Goal: Information Seeking & Learning: Learn about a topic

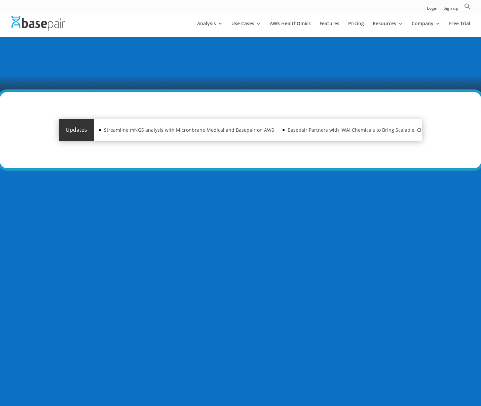
scroll to position [297, 0]
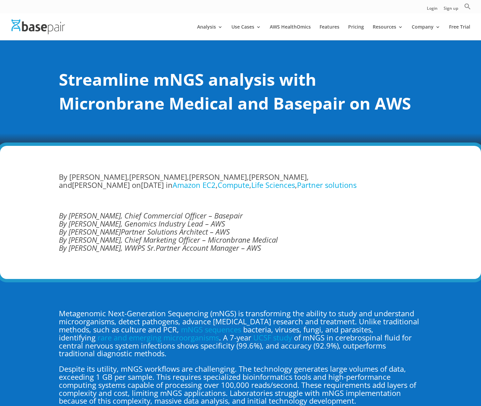
click at [187, 222] on em "By Charlie Lee, Genomics Industry Lead – AWS" at bounding box center [142, 224] width 166 height 10
click at [187, 216] on em "By Simon Valentine, Chief Commercial Officer – Basepair" at bounding box center [151, 215] width 184 height 10
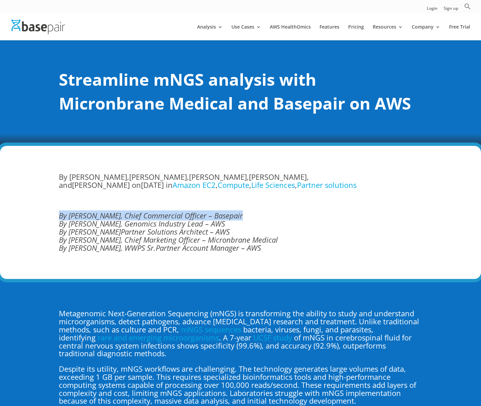
click at [187, 216] on em "By Simon Valentine, Chief Commercial Officer – Basepair" at bounding box center [151, 215] width 184 height 10
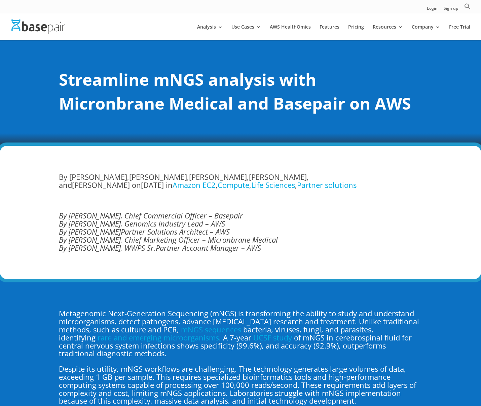
click at [149, 224] on em "By Charlie Lee, Genomics Industry Lead – AWS" at bounding box center [142, 224] width 166 height 10
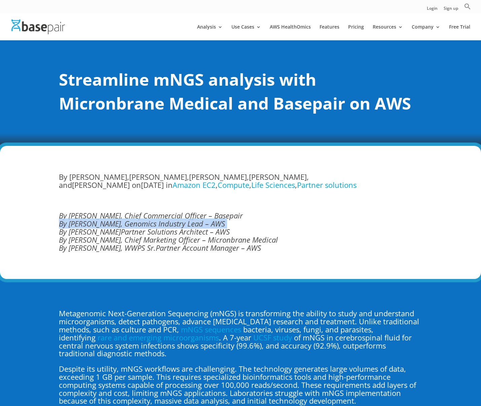
click at [149, 224] on em "By Charlie Lee, Genomics Industry Lead – AWS" at bounding box center [142, 224] width 166 height 10
click at [113, 230] on em "By Gokhul Srinivasan, Sr.Partner Solutions Architect – AWS" at bounding box center [144, 232] width 171 height 10
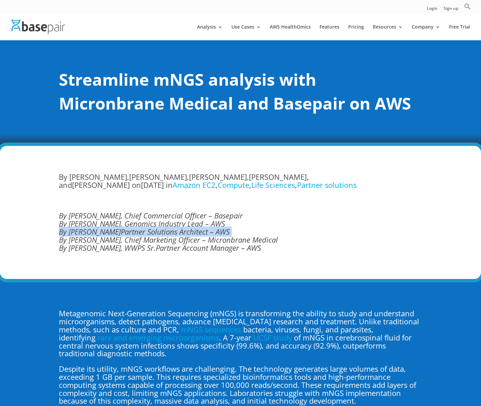
click at [113, 230] on em "By Gokhul Srinivasan, Sr.Partner Solutions Architect – AWS" at bounding box center [144, 232] width 171 height 10
click at [174, 242] on em "By Kristi Ashton, Chief Marketing Officer – Micronbrane Medical" at bounding box center [168, 240] width 219 height 10
click at [144, 244] on em "By Rajesh Sukumaran, WWPS Sr.Partner Account Manager – AWS" at bounding box center [160, 248] width 202 height 10
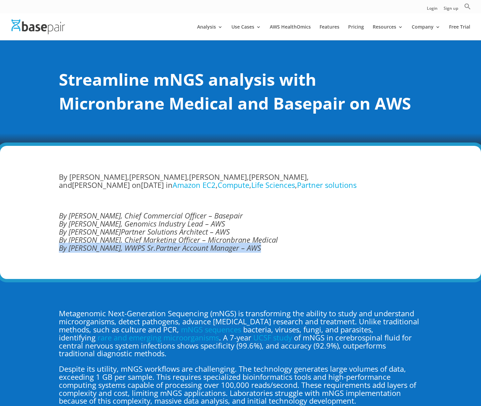
click at [144, 244] on em "By Rajesh Sukumaran, WWPS Sr.Partner Account Manager – AWS" at bounding box center [160, 248] width 202 height 10
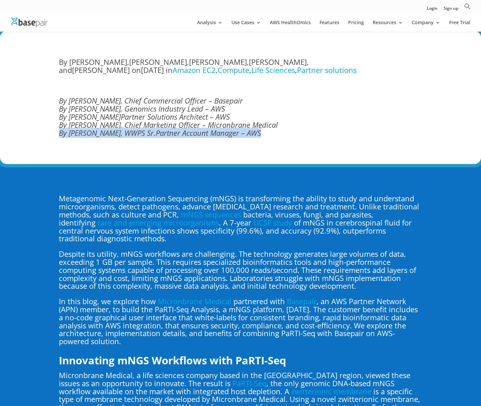
scroll to position [112, 0]
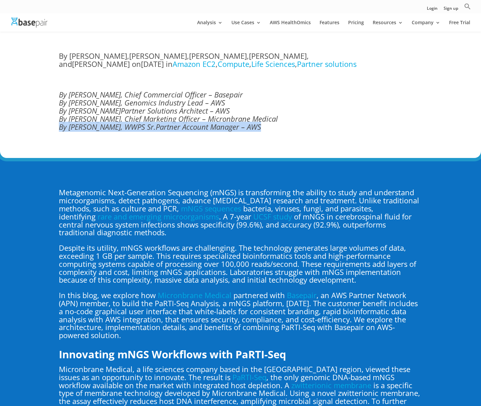
click at [207, 132] on div "By Gokhul Srinivasan , Charlie Lee , Kristi Ashton , Rajesh Sukumaran , and Sim…" at bounding box center [240, 91] width 363 height 97
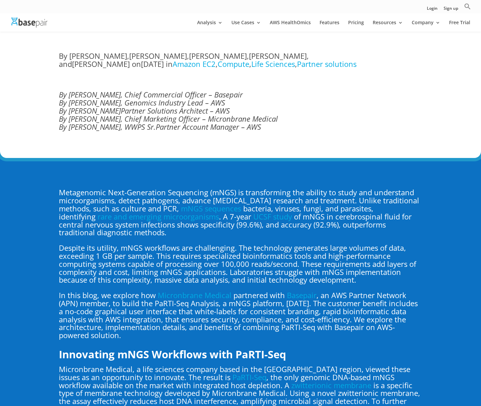
click at [214, 122] on em "By Rajesh Sukumaran, WWPS Sr.Partner Account Manager – AWS" at bounding box center [160, 127] width 202 height 10
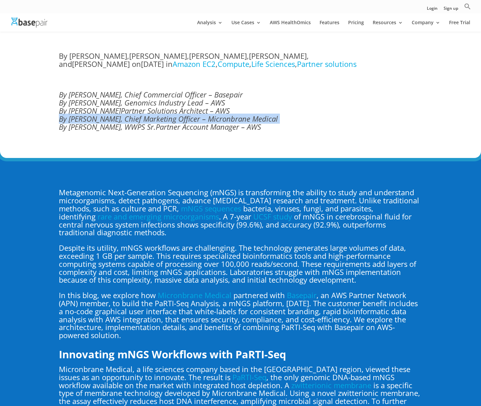
click at [214, 122] on em "By Rajesh Sukumaran, WWPS Sr.Partner Account Manager – AWS" at bounding box center [160, 127] width 202 height 10
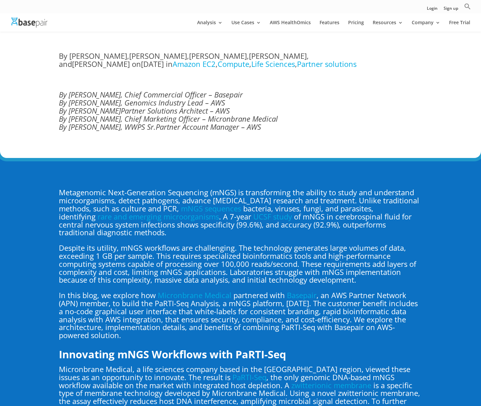
click at [271, 154] on div "By Gokhul Srinivasan , Charlie Lee , Kristi Ashton , Rajesh Sukumaran , and Sim…" at bounding box center [240, 91] width 481 height 133
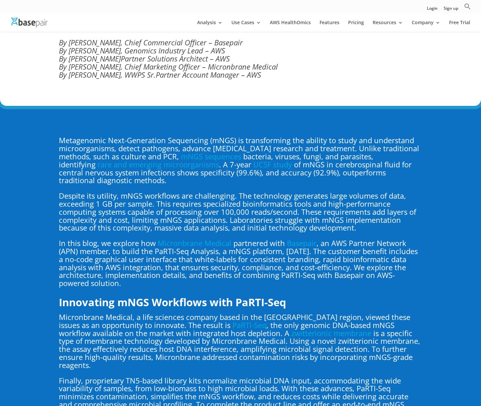
scroll to position [166, 0]
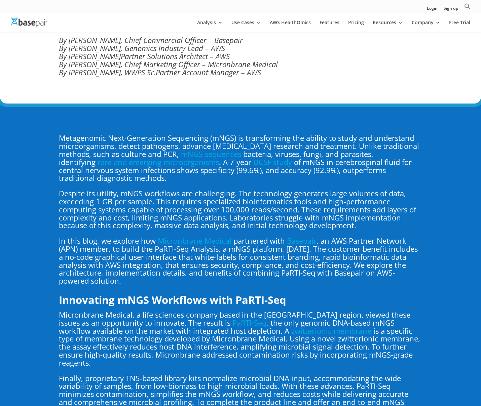
click at [201, 182] on p "Metagenomic Next-Generation Sequencing (mNGS) is transforming the ability to st…" at bounding box center [240, 161] width 363 height 55
click at [253, 170] on p "Metagenomic Next-Generation Sequencing (mNGS) is transforming the ability to st…" at bounding box center [240, 161] width 363 height 55
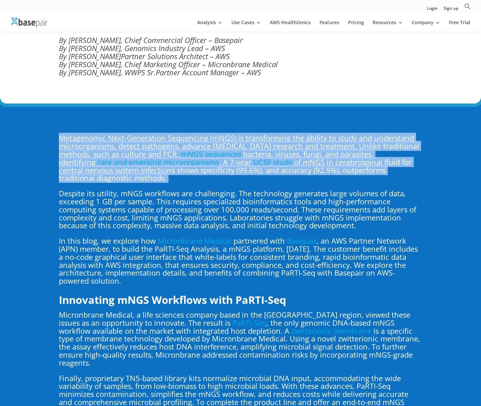
click at [253, 170] on p "Metagenomic Next-Generation Sequencing (mNGS) is transforming the ability to st…" at bounding box center [240, 161] width 363 height 55
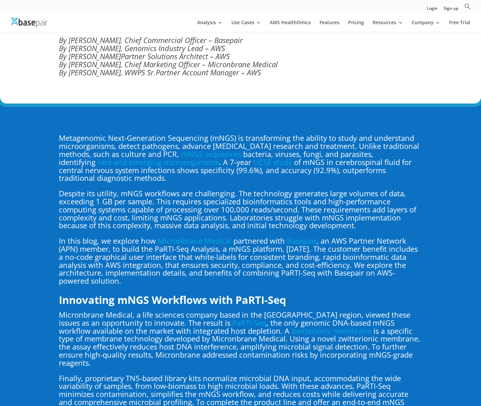
click at [207, 196] on p "Despite its utility, mNGS workflows are challenging. The technology generates l…" at bounding box center [240, 213] width 363 height 47
click at [209, 191] on p "Despite its utility, mNGS workflows are challenging. The technology generates l…" at bounding box center [240, 213] width 363 height 47
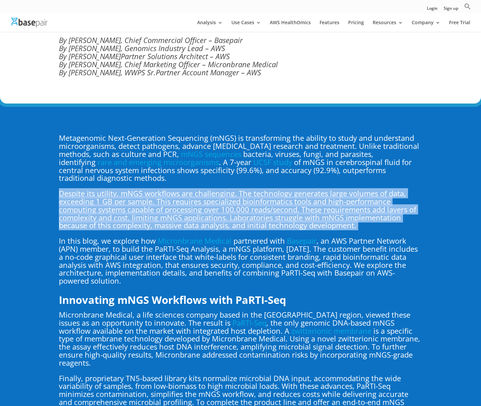
click at [209, 191] on p "Despite its utility, mNGS workflows are challenging. The technology generates l…" at bounding box center [240, 213] width 363 height 47
click at [176, 205] on p "Despite its utility, mNGS workflows are challenging. The technology generates l…" at bounding box center [240, 213] width 363 height 47
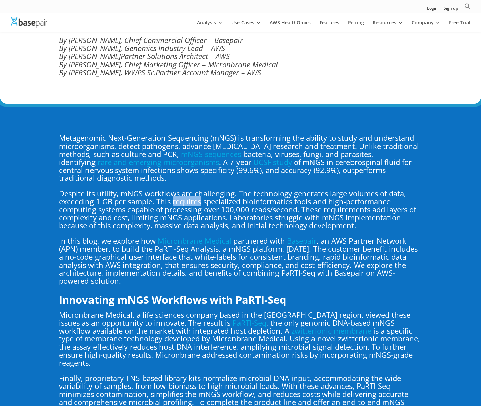
click at [176, 205] on p "Despite its utility, mNGS workflows are challenging. The technology generates l…" at bounding box center [240, 213] width 363 height 47
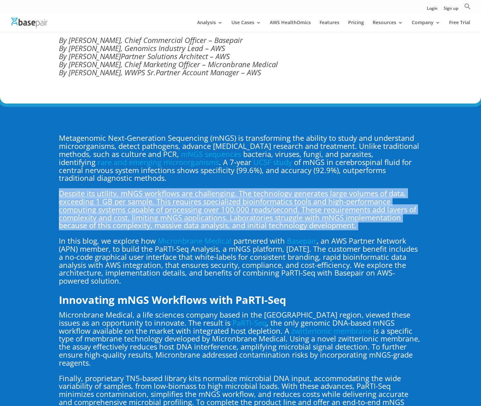
click at [176, 205] on p "Despite its utility, mNGS workflows are challenging. The technology generates l…" at bounding box center [240, 213] width 363 height 47
drag, startPoint x: 176, startPoint y: 205, endPoint x: 178, endPoint y: 202, distance: 3.9
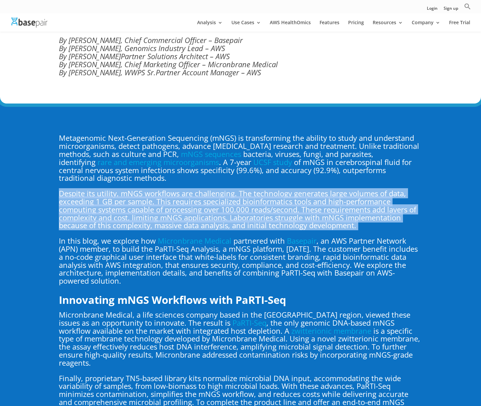
click at [176, 205] on p "Despite its utility, mNGS workflows are challenging. The technology generates l…" at bounding box center [240, 213] width 363 height 47
click at [331, 195] on p "Despite its utility, mNGS workflows are challenging. The technology generates l…" at bounding box center [240, 213] width 363 height 47
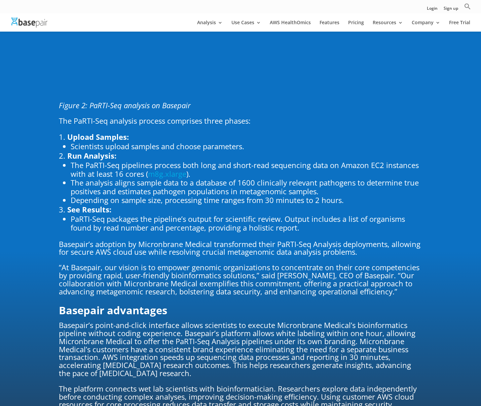
scroll to position [1621, 0]
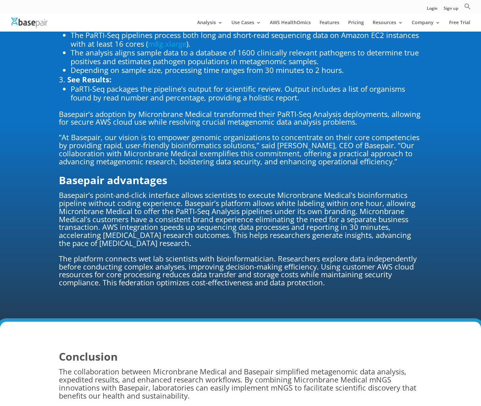
click at [174, 197] on p "Basepair’s point-and-click interface allows scientists to execute Micronbrane M…" at bounding box center [240, 223] width 363 height 64
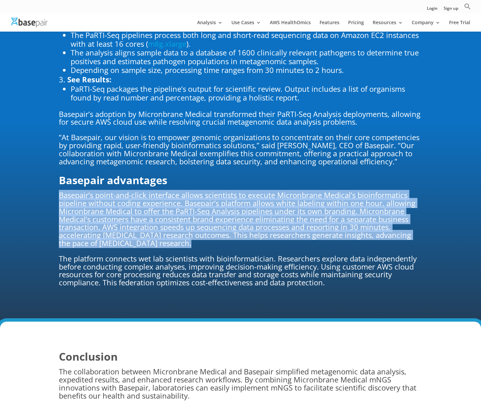
click at [174, 197] on p "Basepair’s point-and-click interface allows scientists to execute Micronbrane M…" at bounding box center [240, 223] width 363 height 64
click at [232, 191] on p "Basepair’s point-and-click interface allows scientists to execute Micronbrane M…" at bounding box center [240, 223] width 363 height 64
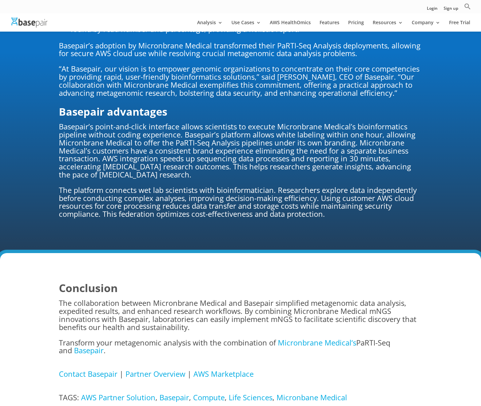
scroll to position [1688, 0]
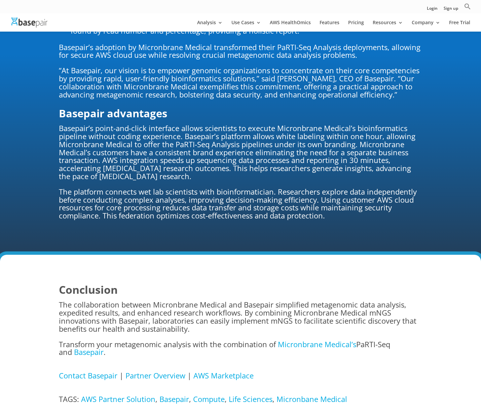
click at [197, 187] on span "The platform connects wet lab scientists with bioinformatician. Researchers exp…" at bounding box center [238, 204] width 358 height 34
click at [242, 187] on span "The platform connects wet lab scientists with bioinformatician. Researchers exp…" at bounding box center [238, 204] width 358 height 34
drag, startPoint x: 274, startPoint y: 184, endPoint x: 146, endPoint y: 187, distance: 128.1
click at [146, 187] on span "The platform connects wet lab scientists with bioinformatician. Researchers exp…" at bounding box center [238, 204] width 358 height 34
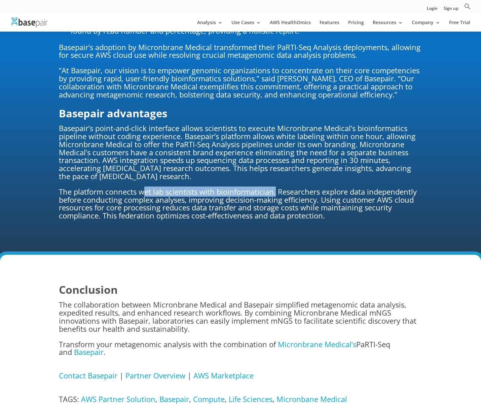
click at [216, 187] on span "The platform connects wet lab scientists with bioinformatician. Researchers exp…" at bounding box center [238, 204] width 358 height 34
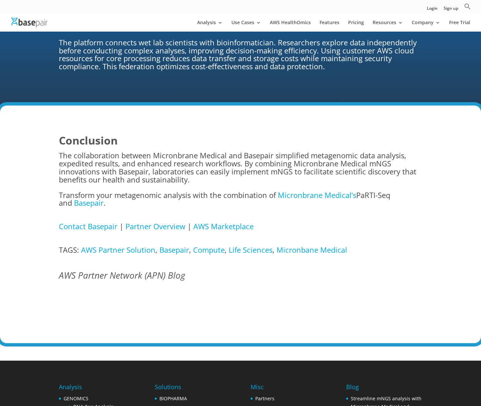
scroll to position [1836, 0]
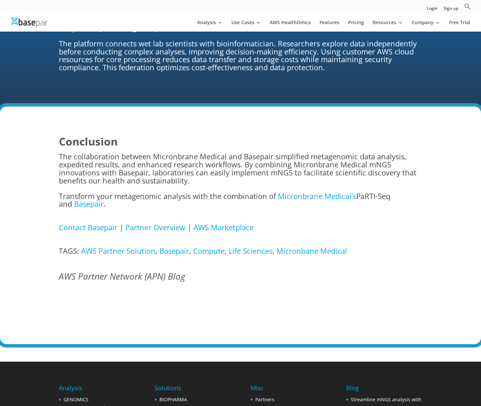
click at [244, 163] on p "The collaboration between Micronbrane Medical and Basepair simplified metagenom…" at bounding box center [240, 172] width 363 height 39
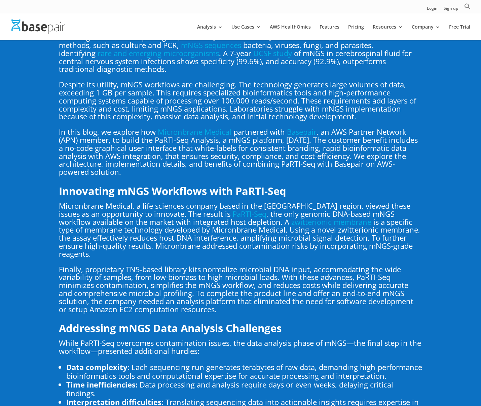
scroll to position [0, 0]
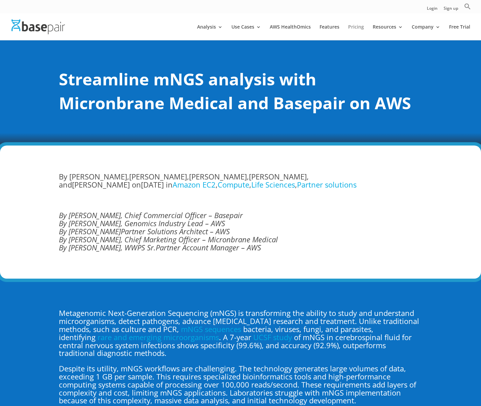
click at [359, 26] on link "Pricing" at bounding box center [356, 33] width 16 height 16
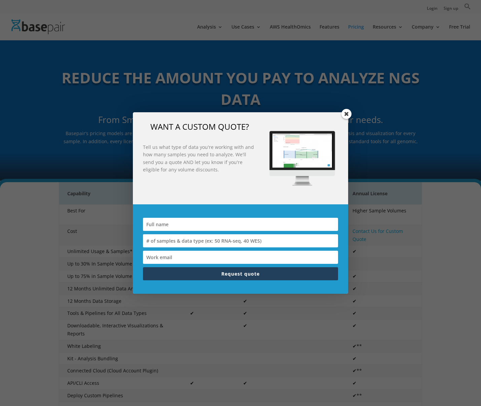
click at [349, 113] on span at bounding box center [346, 114] width 10 height 10
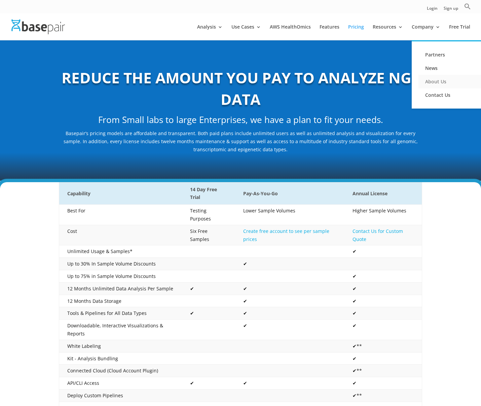
click at [430, 81] on link "About Us" at bounding box center [451, 81] width 67 height 13
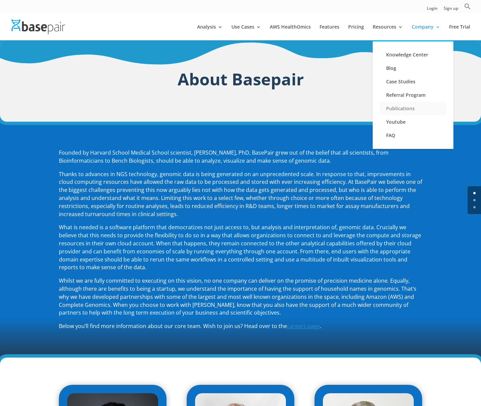
click at [396, 109] on link "Publications" at bounding box center [412, 108] width 67 height 13
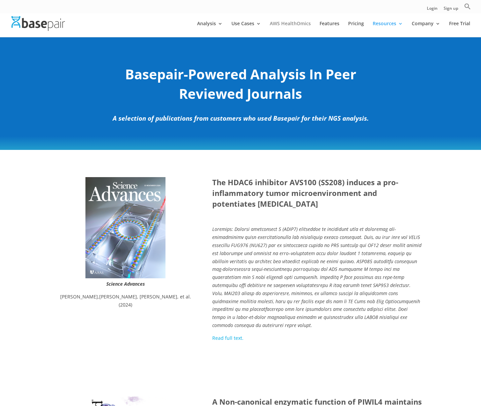
click at [281, 24] on link "AWS HealthOmics" at bounding box center [290, 29] width 41 height 16
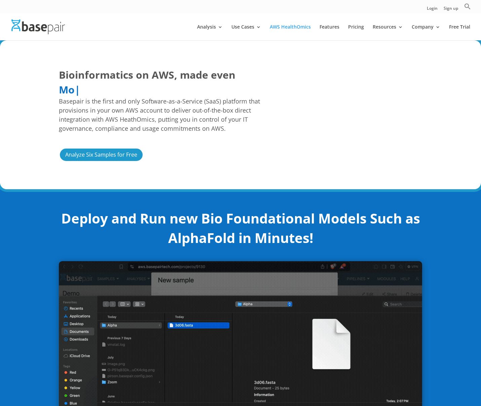
click at [179, 72] on span "Bioinformatics on AWS, made even" at bounding box center [147, 75] width 177 height 15
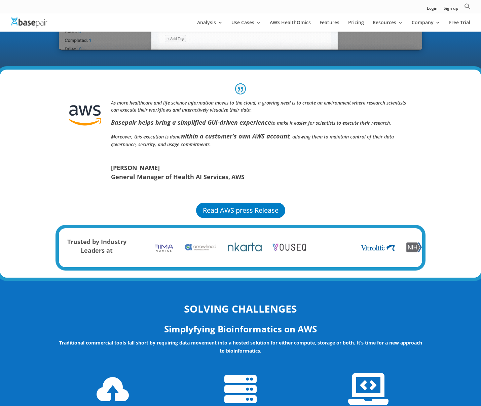
scroll to position [406, 0]
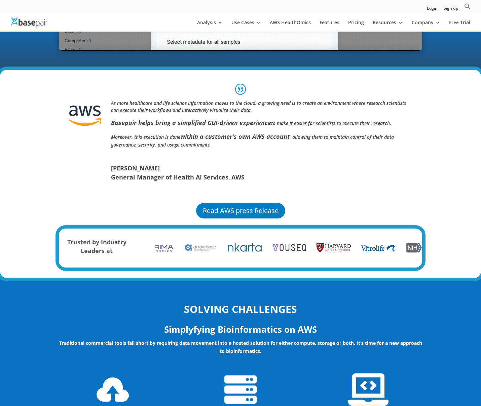
click at [239, 123] on strong "Basepair helps bring a simplified GUI-driven experience" at bounding box center [191, 123] width 160 height 8
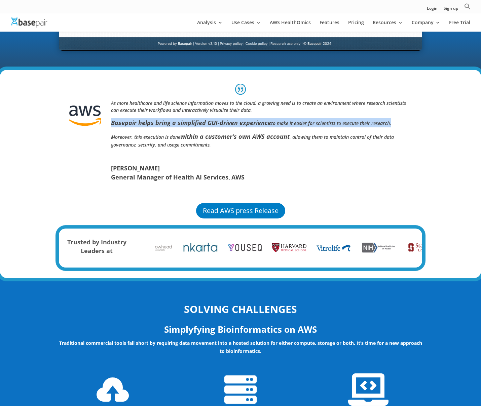
click at [239, 123] on strong "Basepair helps bring a simplified GUI-driven experience" at bounding box center [191, 123] width 160 height 8
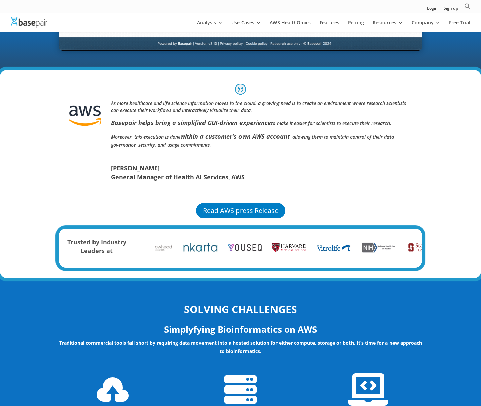
click at [211, 138] on b "within a customer’s own AWS account" at bounding box center [234, 136] width 109 height 8
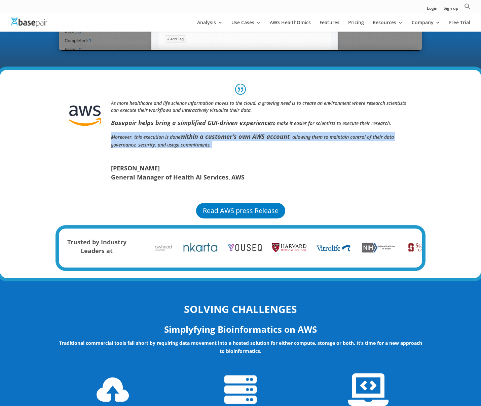
click at [211, 138] on b "within a customer’s own AWS account" at bounding box center [234, 136] width 109 height 8
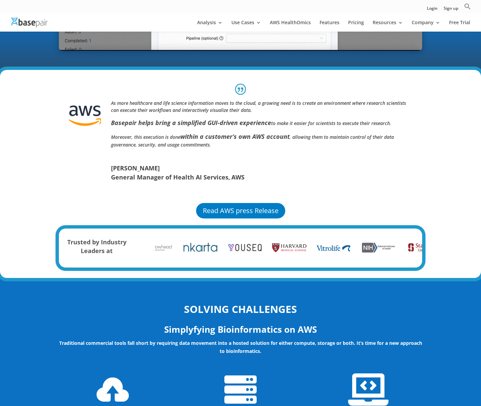
click at [259, 137] on b "within a customer’s own AWS account" at bounding box center [234, 136] width 109 height 8
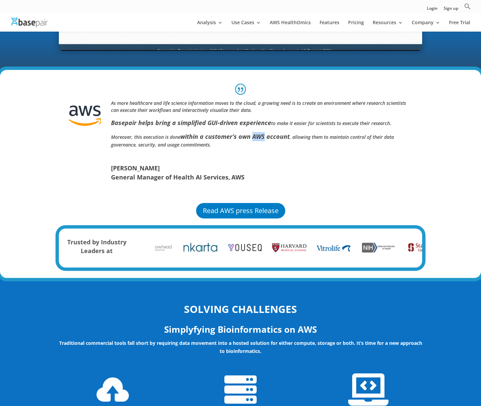
click at [259, 137] on b "within a customer’s own AWS account" at bounding box center [234, 136] width 109 height 8
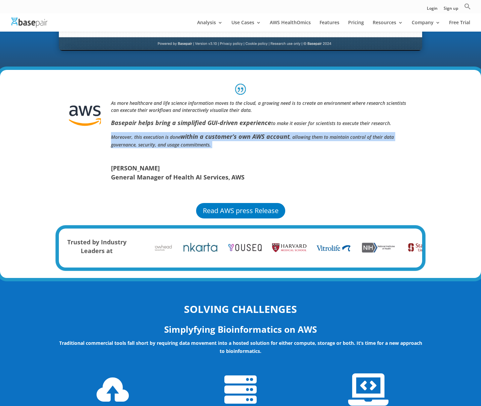
click at [259, 137] on b "within a customer’s own AWS account" at bounding box center [234, 136] width 109 height 8
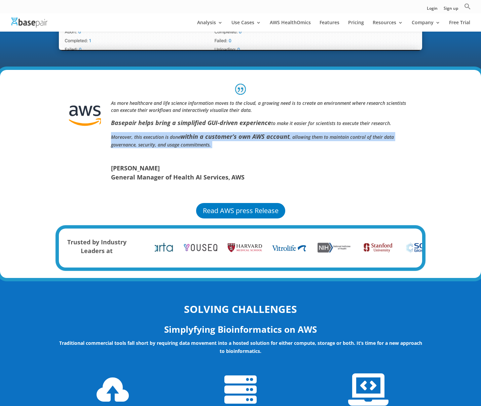
click at [365, 134] on icon "Moreover, this execution is done within a customer’s own AWS account , allowing…" at bounding box center [252, 141] width 283 height 14
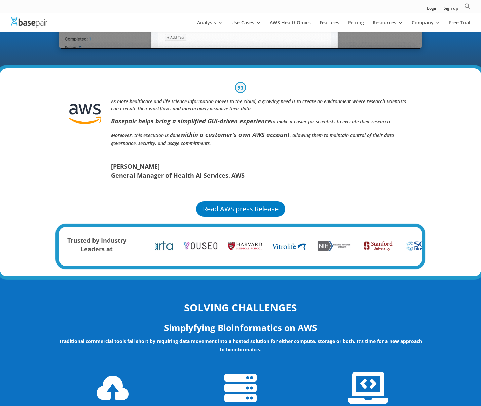
scroll to position [414, 0]
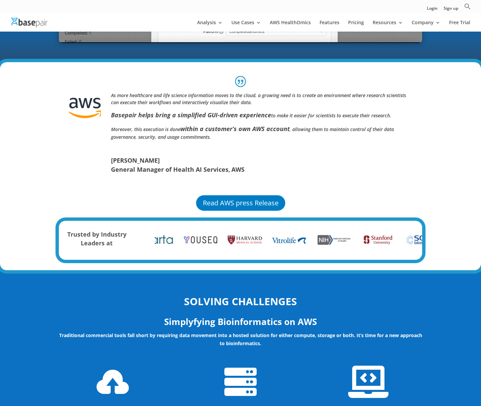
click at [326, 148] on div "As more healthcare and life science information moves to the cloud, a growing n…" at bounding box center [261, 133] width 301 height 82
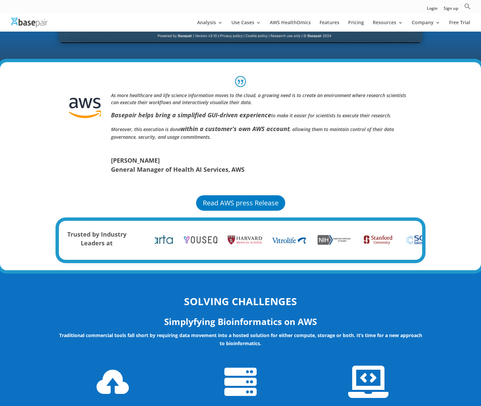
click at [199, 167] on span "General Manager of Health AI Services" at bounding box center [169, 169] width 117 height 8
click at [283, 150] on div "As more healthcare and life science information moves to the cloud, a growing n…" at bounding box center [261, 133] width 301 height 82
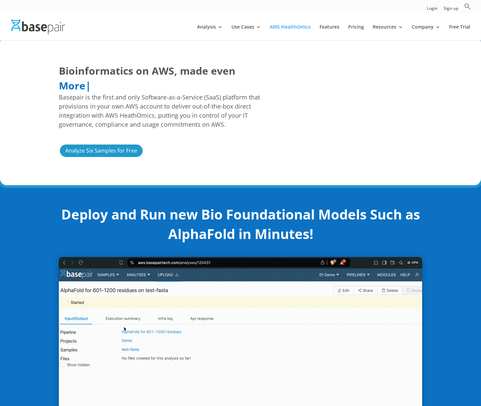
scroll to position [0, 0]
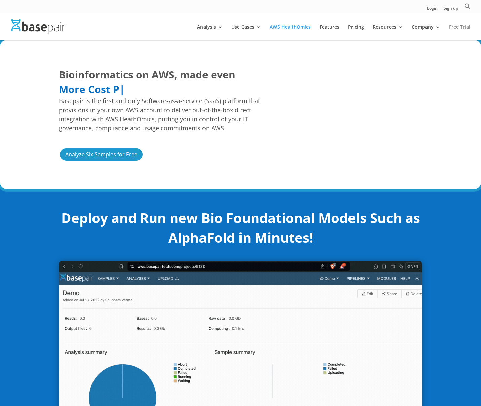
click at [462, 30] on link "Free Trial" at bounding box center [459, 33] width 21 height 16
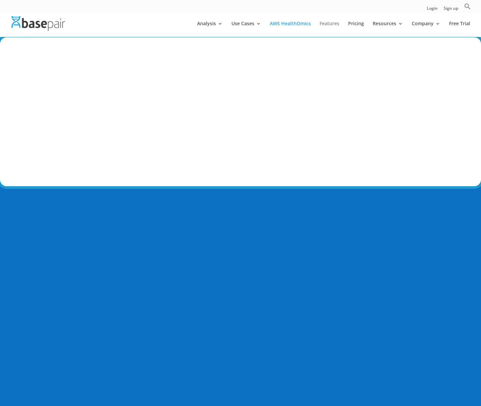
click at [325, 23] on link "Features" at bounding box center [329, 29] width 20 height 16
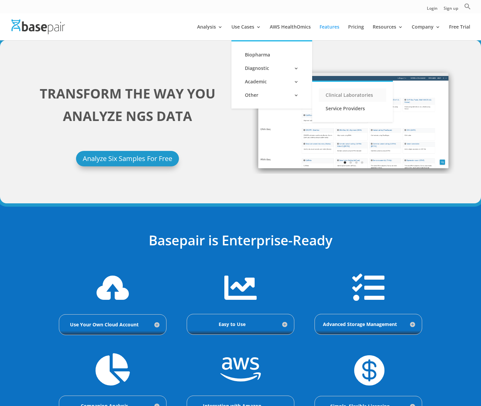
click at [335, 95] on link "Clinical Laboratories" at bounding box center [352, 94] width 67 height 13
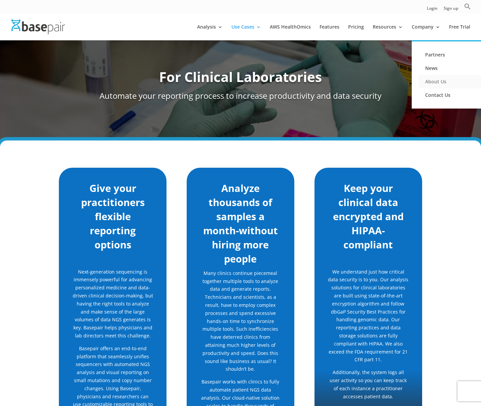
click at [437, 82] on link "About Us" at bounding box center [451, 81] width 67 height 13
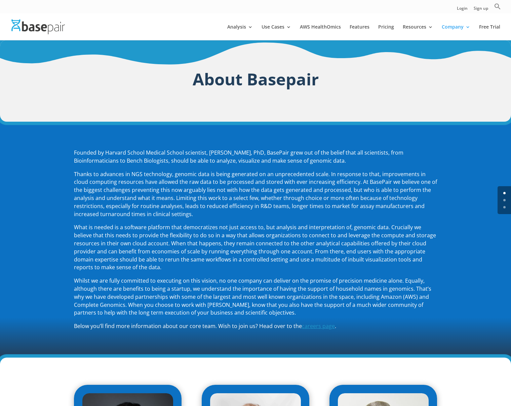
click at [307, 181] on span "Thanks to advances in NGS technology, genomic data is being generated on an unp…" at bounding box center [255, 193] width 363 height 47
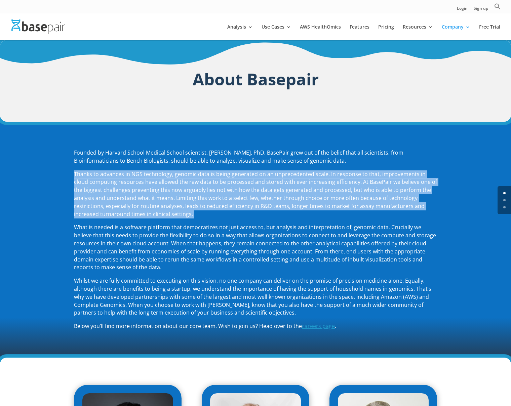
click at [307, 181] on span "Thanks to advances in NGS technology, genomic data is being generated on an unp…" at bounding box center [255, 193] width 363 height 47
click at [225, 196] on span "Thanks to advances in NGS technology, genomic data is being generated on an unp…" at bounding box center [255, 193] width 363 height 47
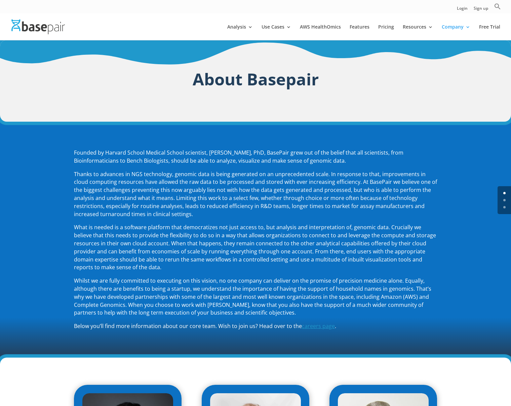
click at [225, 195] on span "Thanks to advances in NGS technology, genomic data is being generated on an unp…" at bounding box center [255, 193] width 363 height 47
click at [226, 193] on span "Thanks to advances in NGS technology, genomic data is being generated on an unp…" at bounding box center [255, 193] width 363 height 47
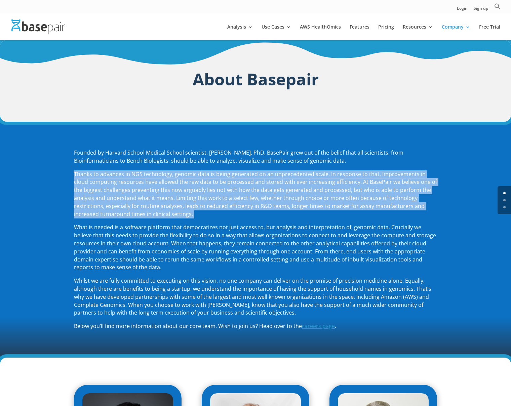
click at [226, 193] on span "Thanks to advances in NGS technology, genomic data is being generated on an unp…" at bounding box center [255, 193] width 363 height 47
click at [258, 182] on span "Thanks to advances in NGS technology, genomic data is being generated on an unp…" at bounding box center [255, 193] width 363 height 47
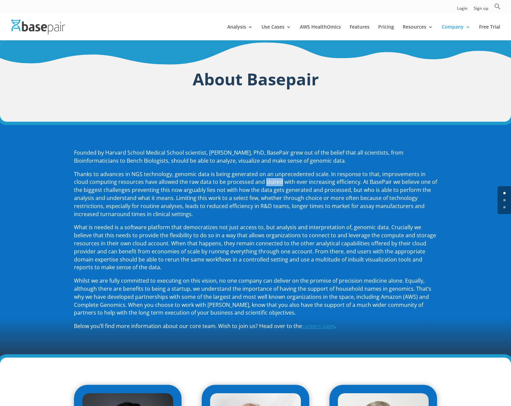
click at [258, 182] on span "Thanks to advances in NGS technology, genomic data is being generated on an unp…" at bounding box center [255, 193] width 363 height 47
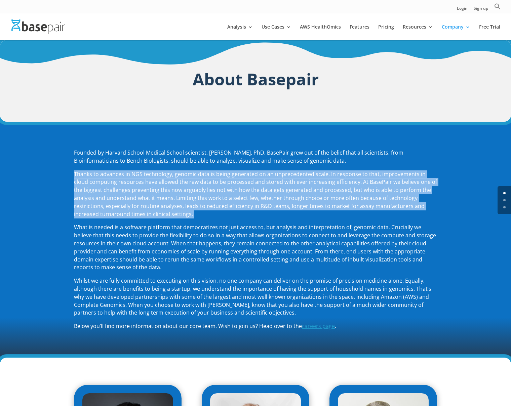
click at [258, 182] on span "Thanks to advances in NGS technology, genomic data is being generated on an unp…" at bounding box center [255, 193] width 363 height 47
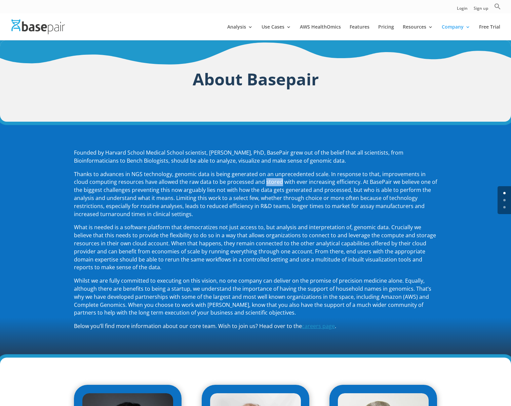
click at [258, 182] on span "Thanks to advances in NGS technology, genomic data is being generated on an unp…" at bounding box center [255, 193] width 363 height 47
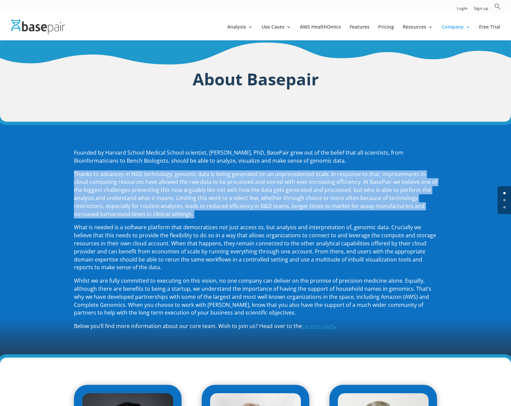
click at [258, 182] on span "Thanks to advances in NGS technology, genomic data is being generated on an unp…" at bounding box center [255, 193] width 363 height 47
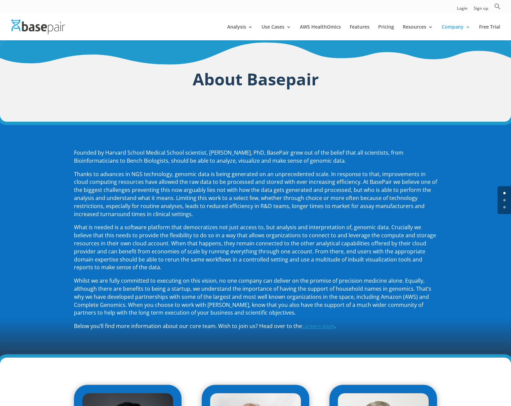
click at [409, 180] on span "Thanks to advances in NGS technology, genomic data is being generated on an unp…" at bounding box center [255, 193] width 363 height 47
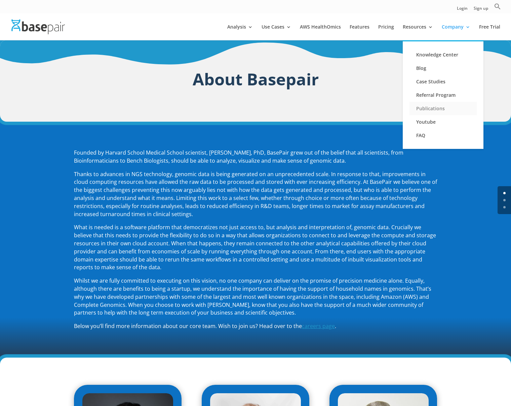
click at [422, 110] on link "Publications" at bounding box center [442, 108] width 67 height 13
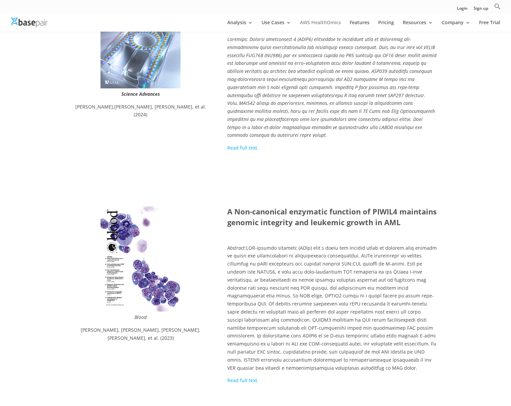
scroll to position [205, 0]
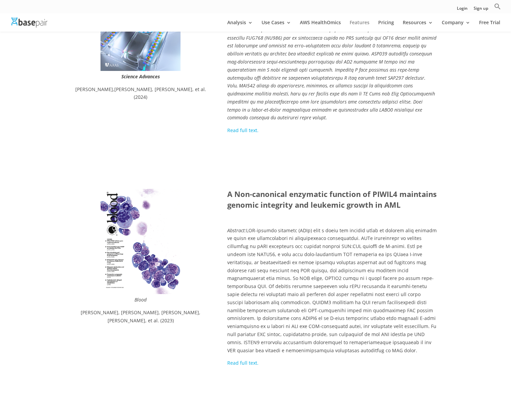
click at [360, 26] on link "Features" at bounding box center [360, 25] width 20 height 11
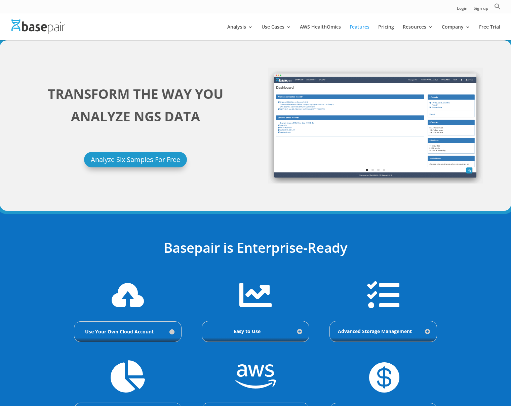
click at [202, 168] on div "TRANSFORM THE WAY YOU ANALYZE NGS DATA Analyze Six Samples For Free Previous Ne…" at bounding box center [255, 125] width 455 height 134
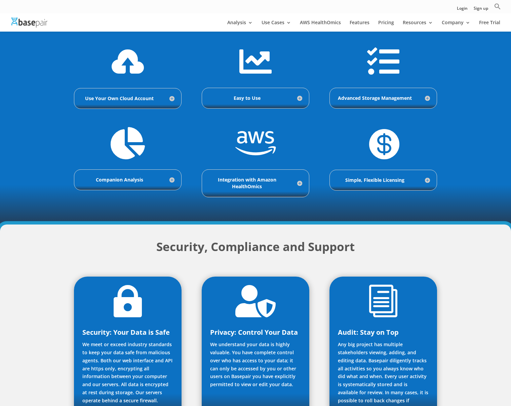
scroll to position [222, 0]
click at [143, 175] on div "Companion Analysis If your company sells a physical product like a Library Prep…" at bounding box center [128, 179] width 108 height 21
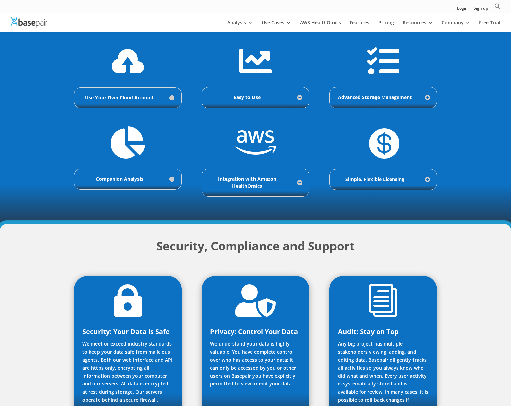
click at [170, 178] on h5 "Companion Analysis" at bounding box center [127, 179] width 93 height 7
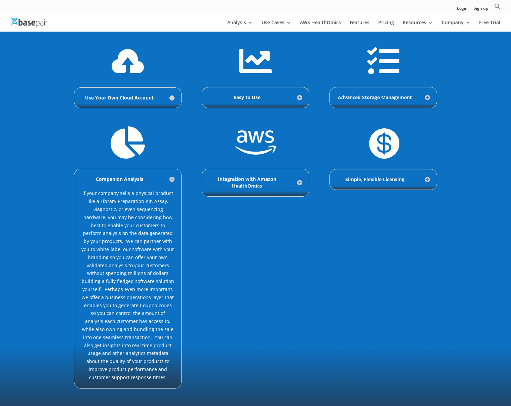
click at [301, 95] on h5 "Easy to Use" at bounding box center [255, 97] width 93 height 7
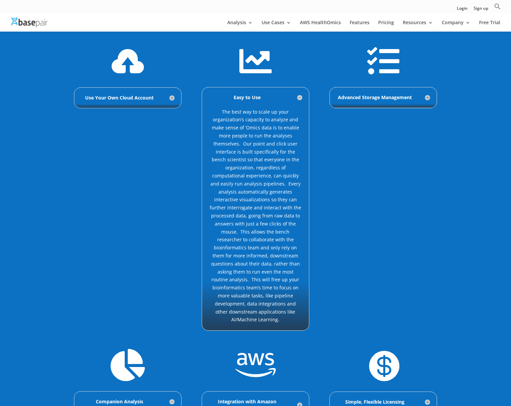
click at [301, 95] on h5 "Easy to Use" at bounding box center [255, 97] width 93 height 7
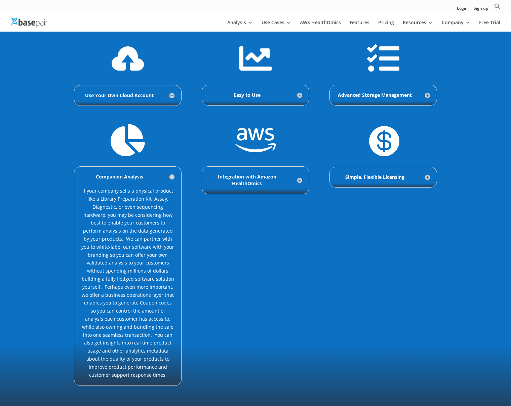
scroll to position [222, 0]
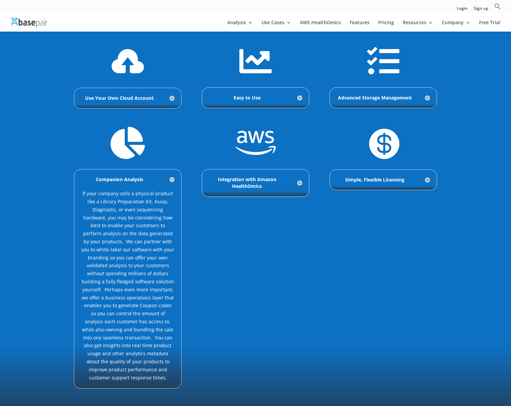
click at [170, 180] on h5 "Companion Analysis" at bounding box center [127, 179] width 93 height 7
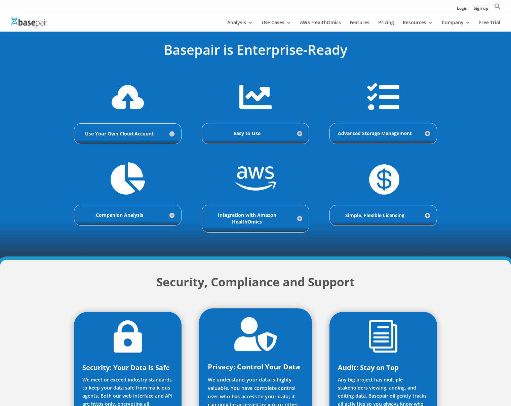
scroll to position [0, 0]
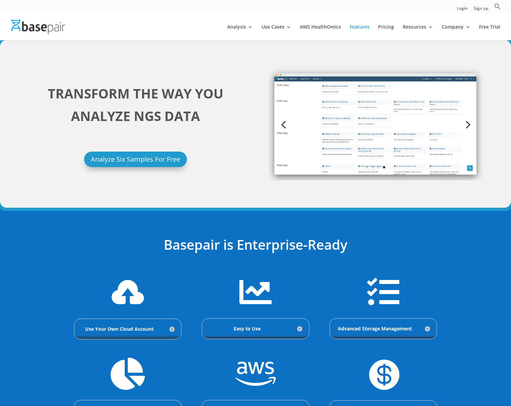
click at [284, 118] on link "Previous" at bounding box center [283, 124] width 16 height 16
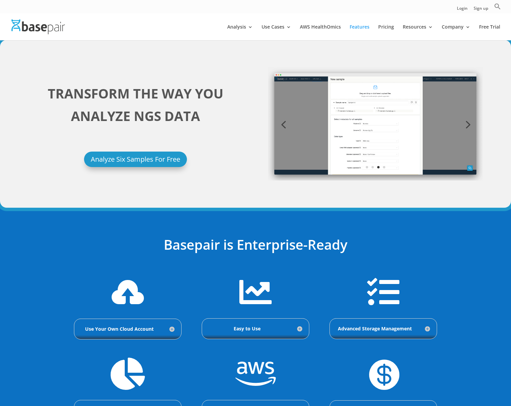
click at [470, 124] on link "Next" at bounding box center [467, 124] width 16 height 16
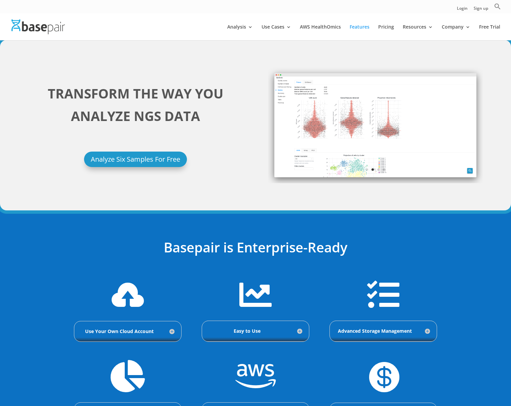
click at [54, 29] on img at bounding box center [37, 26] width 53 height 14
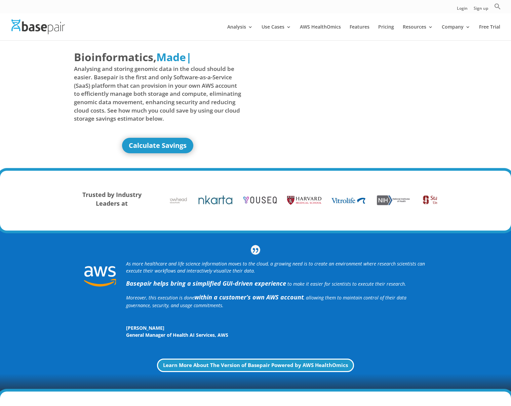
click at [477, 95] on div "Bioinformatics, Delivered Made Simple Accelerated Federated Made | Analysing an…" at bounding box center [255, 105] width 511 height 131
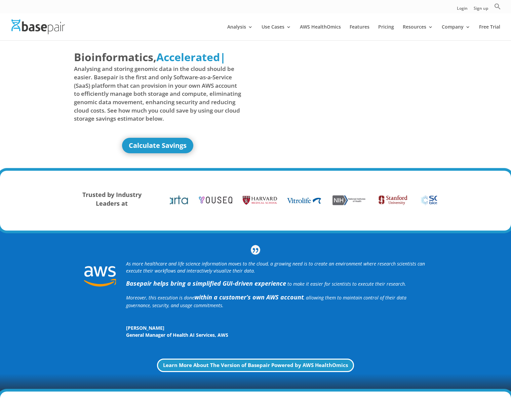
click at [477, 107] on div "Bioinformatics, Delivered Made Simple Accelerated Federated Accelerated | Analy…" at bounding box center [255, 105] width 511 height 131
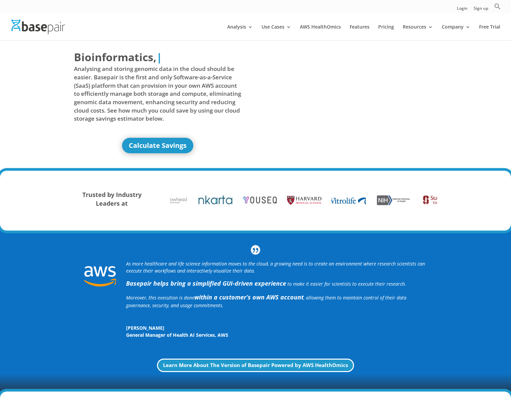
click at [337, 202] on img at bounding box center [349, 201] width 38 height 8
click at [338, 202] on img at bounding box center [349, 201] width 38 height 8
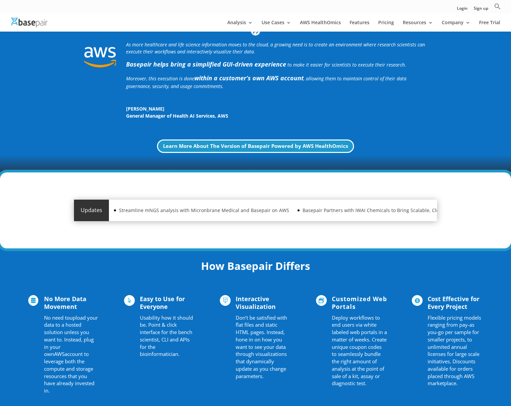
scroll to position [209, 0]
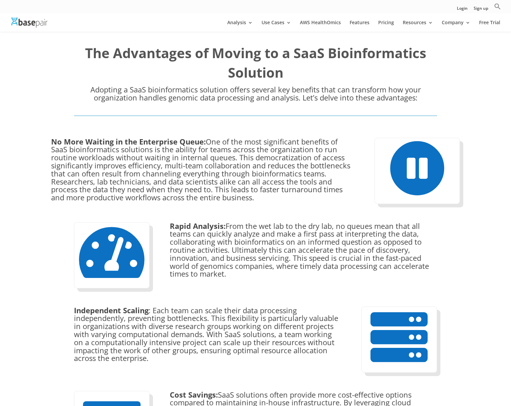
scroll to position [228, 0]
click at [285, 265] on span "From the wet lab to the dry lab, no queues mean that all teams can quickly anal…" at bounding box center [299, 250] width 259 height 58
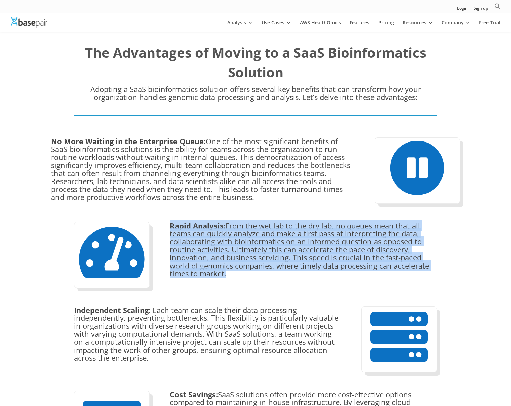
click at [285, 265] on span "From the wet lab to the dry lab, no queues mean that all teams can quickly anal…" at bounding box center [299, 250] width 259 height 58
click at [301, 239] on span "From the wet lab to the dry lab, no queues mean that all teams can quickly anal…" at bounding box center [299, 250] width 259 height 58
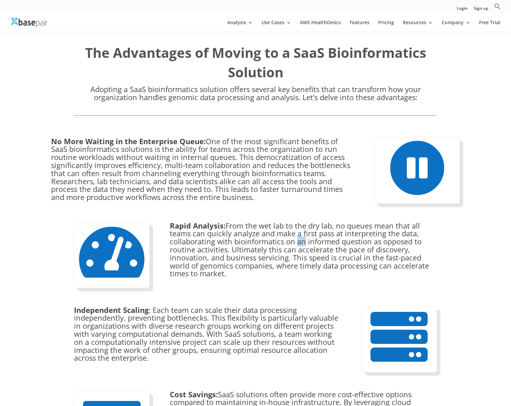
click at [301, 239] on span "From the wet lab to the dry lab, no queues mean that all teams can quickly anal…" at bounding box center [299, 250] width 259 height 58
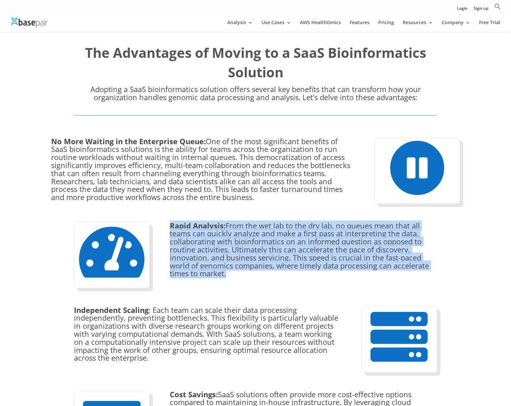
click at [301, 239] on span "From the wet lab to the dry lab, no queues mean that all teams can quickly anal…" at bounding box center [299, 250] width 259 height 58
click at [249, 233] on span "From the wet lab to the dry lab, no queues mean that all teams can quickly anal…" at bounding box center [299, 250] width 259 height 58
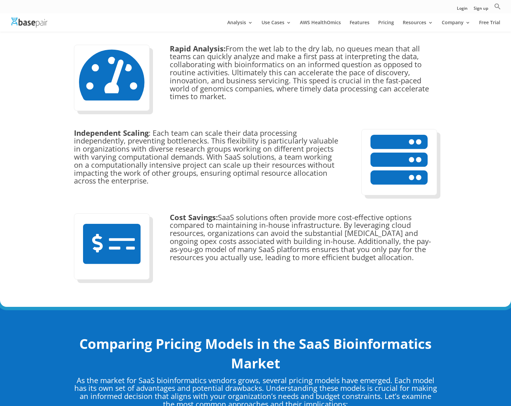
scroll to position [409, 0]
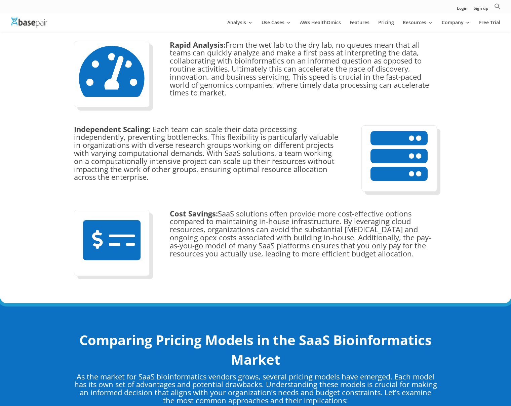
click at [251, 249] on span "SaaS solutions often provide more cost-effective options compared to maintainin…" at bounding box center [300, 233] width 261 height 50
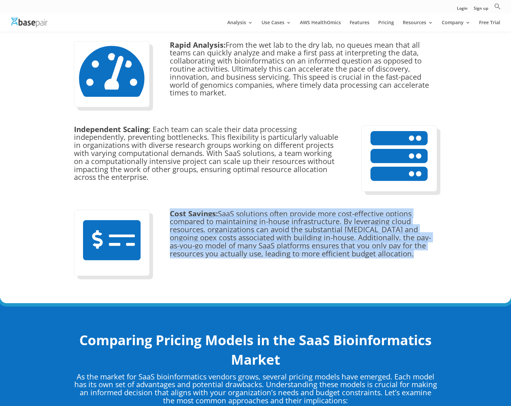
click at [251, 249] on span "SaaS solutions often provide more cost-effective options compared to maintainin…" at bounding box center [300, 233] width 261 height 50
click at [310, 222] on span "SaaS solutions often provide more cost-effective options compared to maintainin…" at bounding box center [300, 233] width 261 height 50
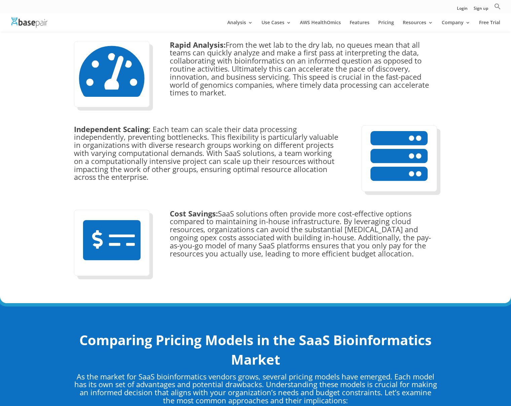
click at [309, 223] on span "SaaS solutions often provide more cost-effective options compared to maintainin…" at bounding box center [300, 233] width 261 height 50
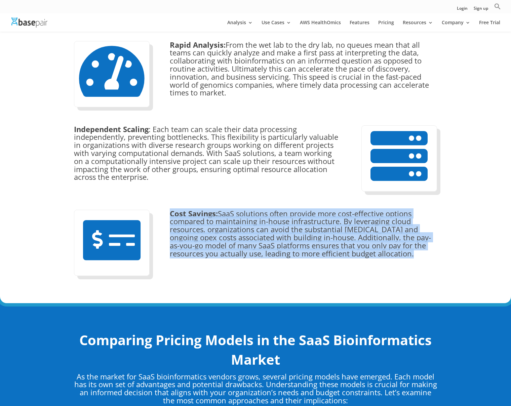
click at [309, 223] on span "SaaS solutions often provide more cost-effective options compared to maintainin…" at bounding box center [300, 233] width 261 height 50
click at [302, 226] on span "SaaS solutions often provide more cost-effective options compared to maintainin…" at bounding box center [300, 233] width 261 height 50
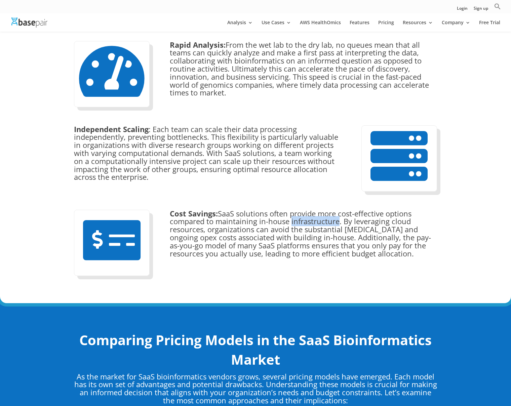
click at [302, 226] on span "SaaS solutions often provide more cost-effective options compared to maintainin…" at bounding box center [300, 233] width 261 height 50
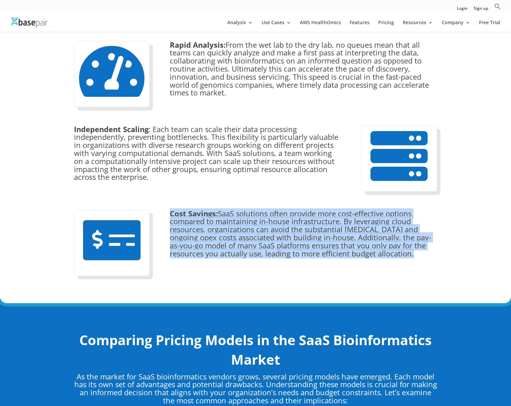
click at [302, 225] on span "SaaS solutions often provide more cost-effective options compared to maintainin…" at bounding box center [300, 233] width 261 height 50
click at [282, 227] on span "SaaS solutions often provide more cost-effective options compared to maintainin…" at bounding box center [300, 233] width 261 height 50
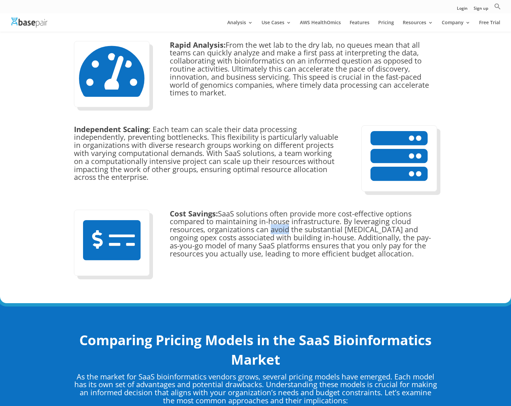
click at [282, 227] on span "SaaS solutions often provide more cost-effective options compared to maintainin…" at bounding box center [300, 233] width 261 height 50
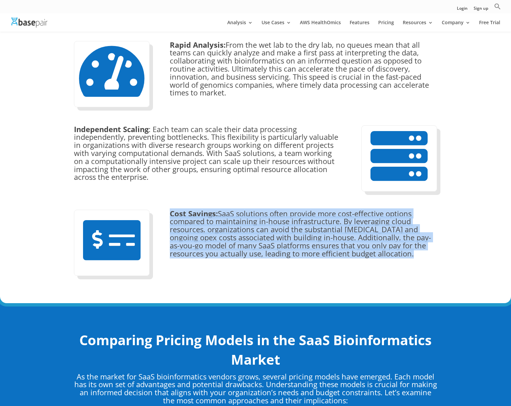
click at [282, 227] on span "SaaS solutions often provide more cost-effective options compared to maintainin…" at bounding box center [300, 233] width 261 height 50
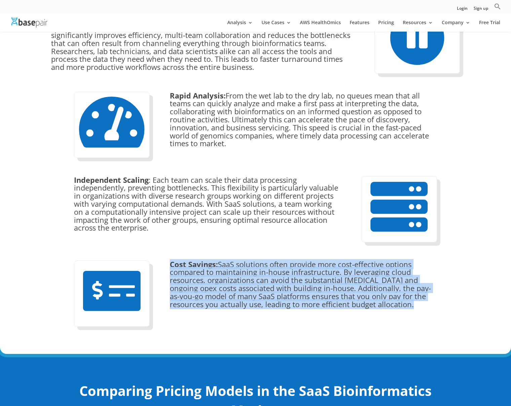
scroll to position [353, 0]
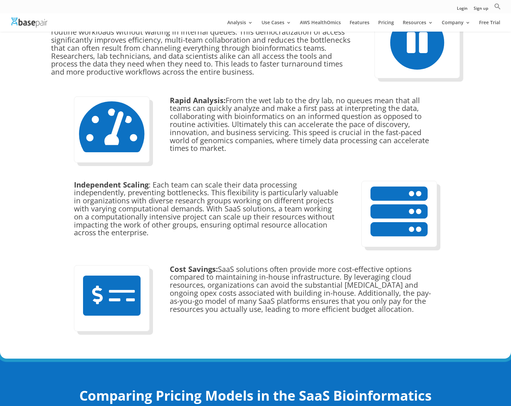
click at [250, 210] on span ": Each team can scale their data processing independently, preventing bottlenec…" at bounding box center [206, 209] width 264 height 58
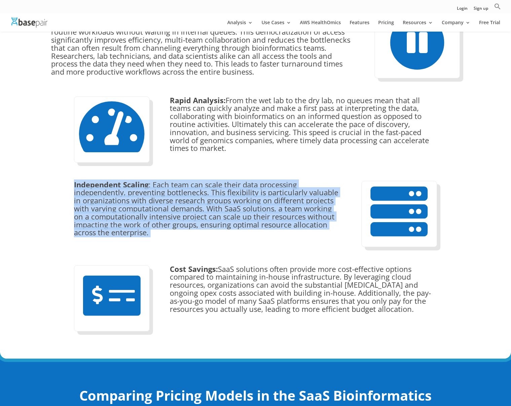
click at [250, 210] on span ": Each team can scale their data processing independently, preventing bottlenec…" at bounding box center [206, 209] width 264 height 58
click at [267, 207] on span ": Each team can scale their data processing independently, preventing bottlenec…" at bounding box center [206, 209] width 264 height 58
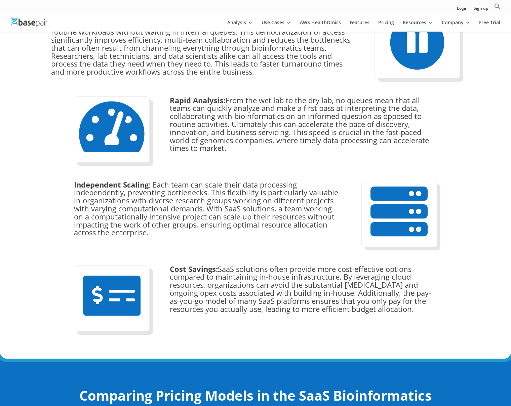
click at [267, 205] on span ": Each team can scale their data processing independently, preventing bottlenec…" at bounding box center [206, 209] width 264 height 58
click at [305, 135] on span "From the wet lab to the dry lab, no queues mean that all teams can quickly anal…" at bounding box center [299, 124] width 259 height 58
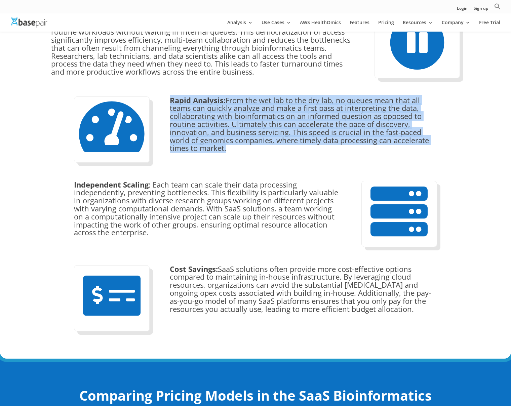
click at [305, 135] on span "From the wet lab to the dry lab, no queues mean that all teams can quickly anal…" at bounding box center [299, 124] width 259 height 58
click at [275, 154] on div " Rapid Analysis: From the wet lab to the dry lab, no queues mean that all team…" at bounding box center [255, 129] width 363 height 84
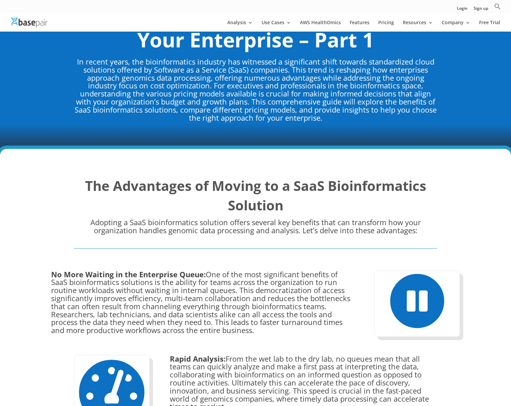
scroll to position [0, 0]
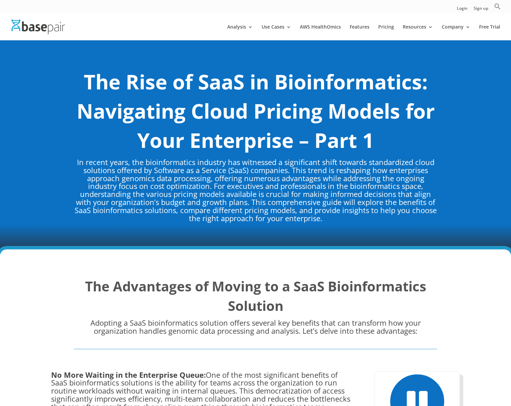
click at [271, 172] on p "In recent years, the bioinformatics industry has witnessed a significant shift …" at bounding box center [255, 190] width 363 height 64
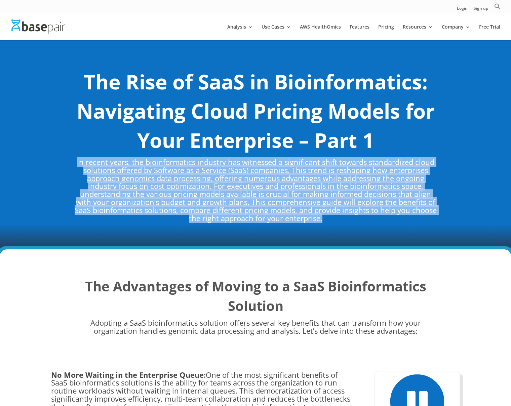
click at [271, 172] on p "In recent years, the bioinformatics industry has witnessed a significant shift …" at bounding box center [255, 190] width 363 height 64
click at [258, 202] on p "In recent years, the bioinformatics industry has witnessed a significant shift …" at bounding box center [255, 190] width 363 height 64
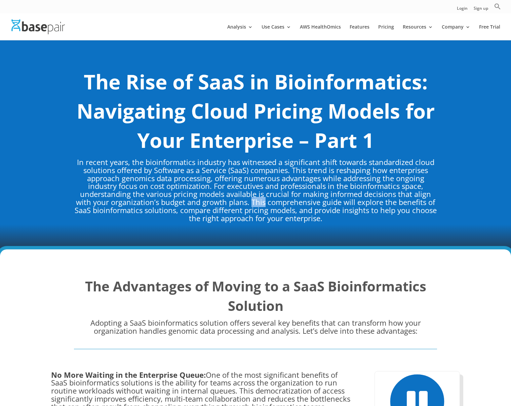
click at [258, 202] on p "In recent years, the bioinformatics industry has witnessed a significant shift …" at bounding box center [255, 190] width 363 height 64
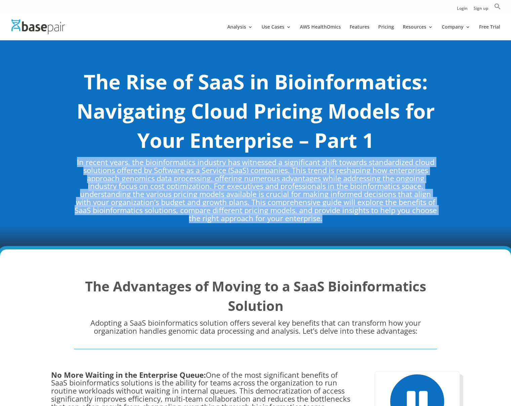
click at [258, 202] on p "In recent years, the bioinformatics industry has witnessed a significant shift …" at bounding box center [255, 190] width 363 height 64
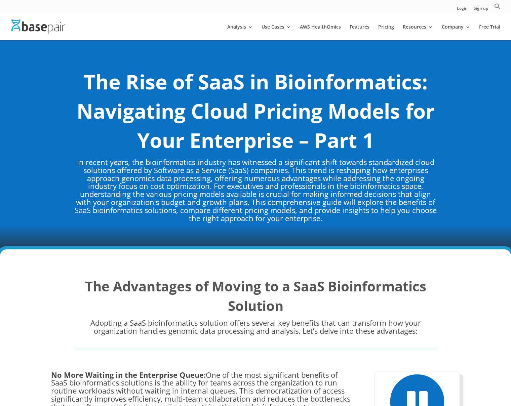
click at [322, 176] on p "In recent years, the bioinformatics industry has witnessed a significant shift …" at bounding box center [255, 190] width 363 height 64
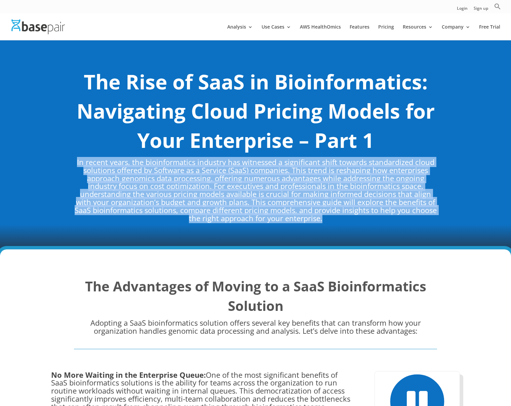
click at [322, 176] on p "In recent years, the bioinformatics industry has witnessed a significant shift …" at bounding box center [255, 190] width 363 height 64
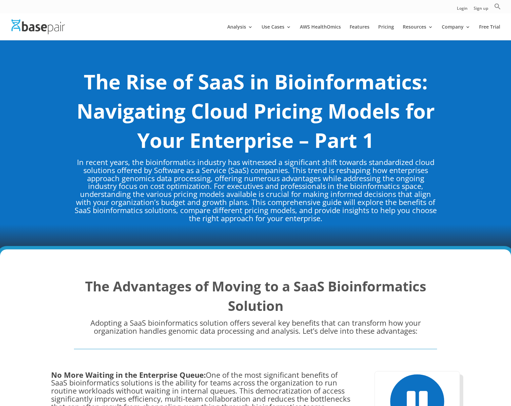
click at [321, 174] on p "In recent years, the bioinformatics industry has witnessed a significant shift …" at bounding box center [255, 190] width 363 height 64
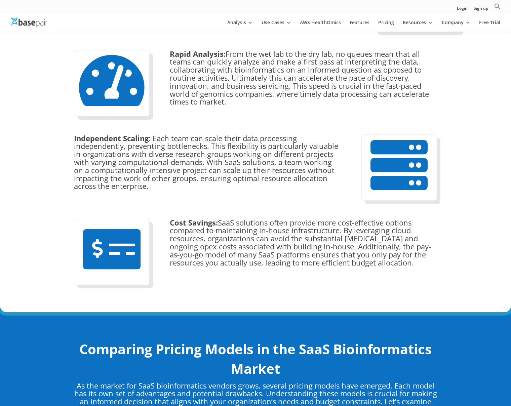
scroll to position [396, 0]
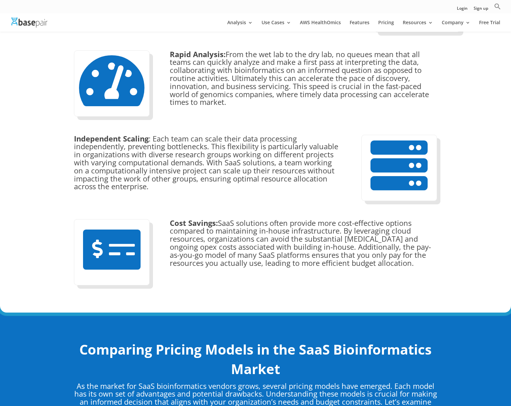
click at [297, 112] on div " Rapid Analysis: From the wet lab to the dry lab, no queues mean that all team…" at bounding box center [255, 83] width 363 height 84
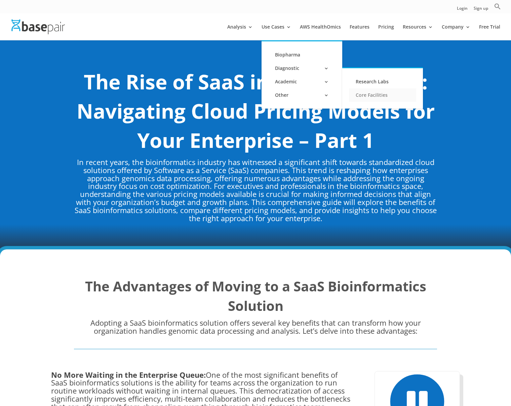
click at [365, 97] on link "Core Facilities" at bounding box center [382, 94] width 67 height 13
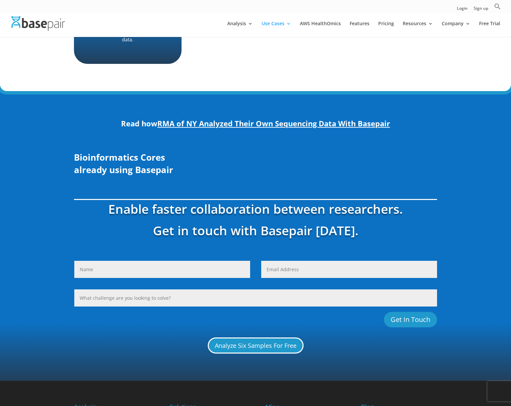
scroll to position [465, 0]
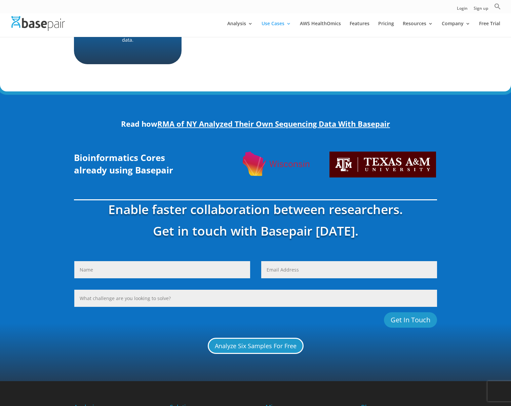
click at [278, 152] on img at bounding box center [276, 165] width 67 height 26
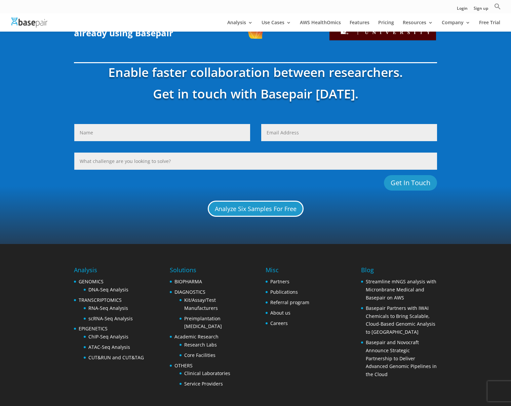
scroll to position [598, 0]
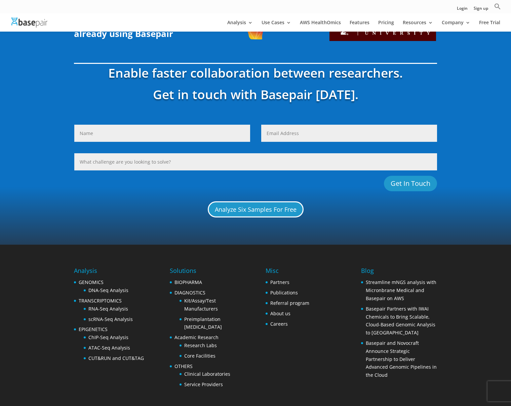
click at [344, 201] on div "Analyze Six Samples For Free" at bounding box center [255, 209] width 363 height 16
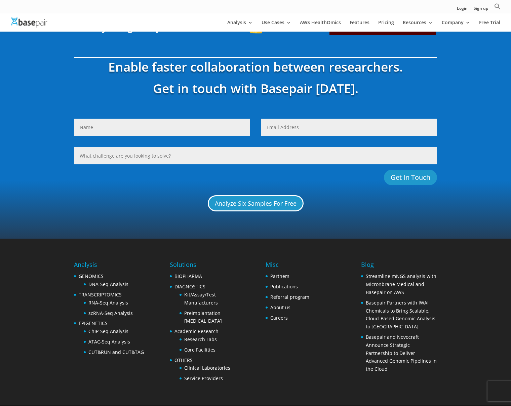
scroll to position [604, 0]
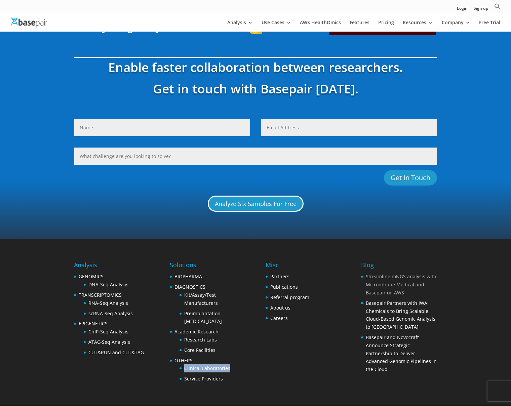
click at [366, 273] on link "Streamline mNGS analysis with Micronbrane Medical and Basepair on AWS" at bounding box center [401, 284] width 71 height 23
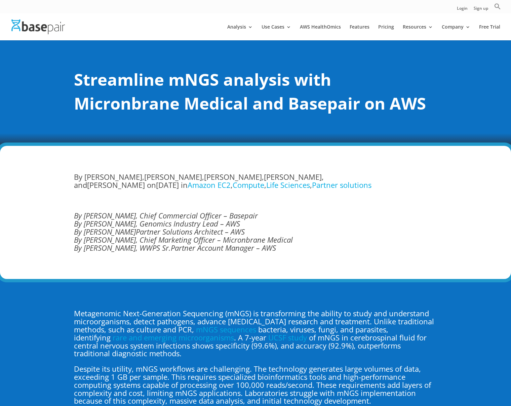
click at [276, 177] on span "[PERSON_NAME]" at bounding box center [293, 177] width 58 height 10
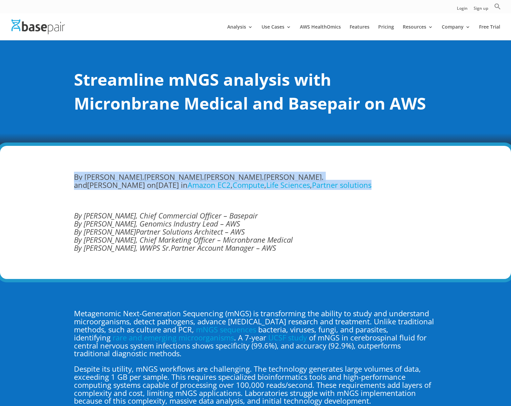
click at [276, 177] on span "[PERSON_NAME]" at bounding box center [293, 177] width 58 height 10
click at [312, 176] on span "By [PERSON_NAME] , [PERSON_NAME] , [PERSON_NAME] , [PERSON_NAME] , and [PERSON_…" at bounding box center [199, 181] width 250 height 18
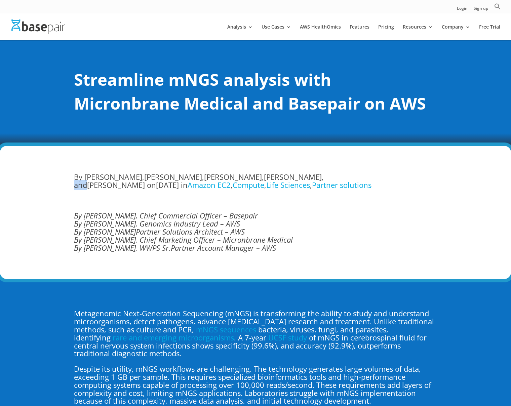
click at [312, 176] on span "By [PERSON_NAME] , [PERSON_NAME] , [PERSON_NAME] , [PERSON_NAME] , and [PERSON_…" at bounding box center [199, 181] width 250 height 18
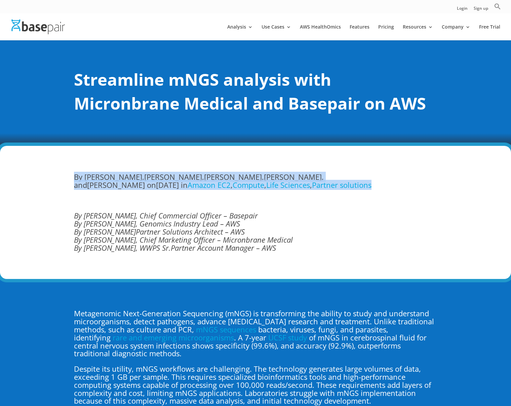
click at [312, 176] on span "By [PERSON_NAME] , [PERSON_NAME] , [PERSON_NAME] , [PERSON_NAME] , and [PERSON_…" at bounding box center [199, 181] width 250 height 18
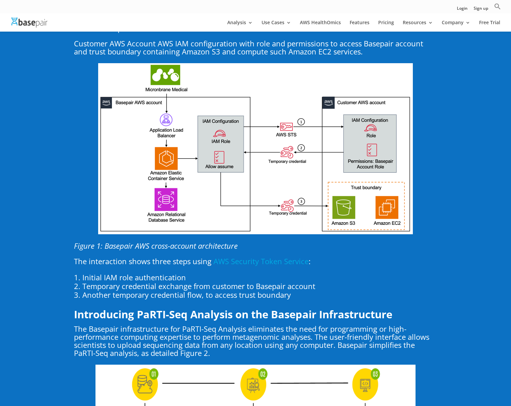
scroll to position [1074, 0]
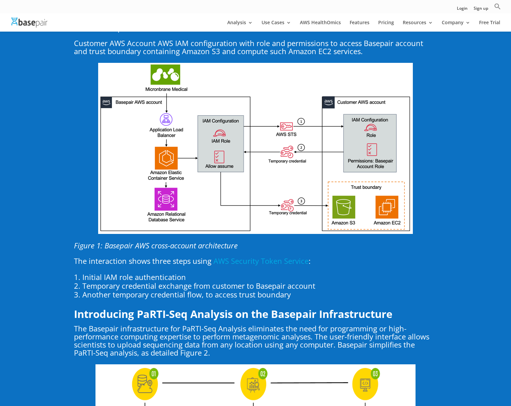
click at [170, 246] on p "Figure 1: Basepair AWS cross-account architecture" at bounding box center [255, 249] width 363 height 15
click at [171, 245] on p "Figure 1: Basepair AWS cross-account architecture" at bounding box center [255, 249] width 363 height 15
click at [159, 259] on p "The interaction shows three steps using AWS Security Token Service :" at bounding box center [255, 264] width 363 height 15
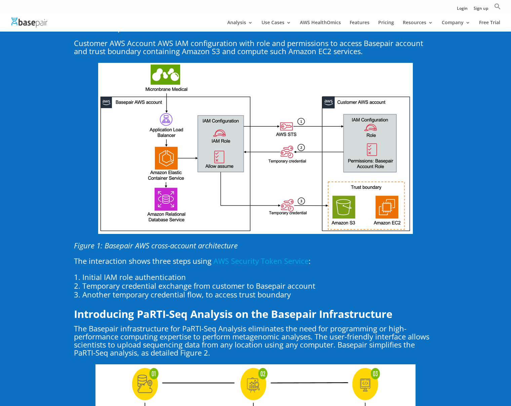
click at [154, 273] on li "Initial IAM role authentication" at bounding box center [255, 277] width 363 height 9
click at [159, 290] on li "Another temporary credential flow, to access trust boundary" at bounding box center [255, 294] width 363 height 9
click at [161, 281] on li "Temporary credential exchange from customer to Basepair account" at bounding box center [255, 285] width 363 height 9
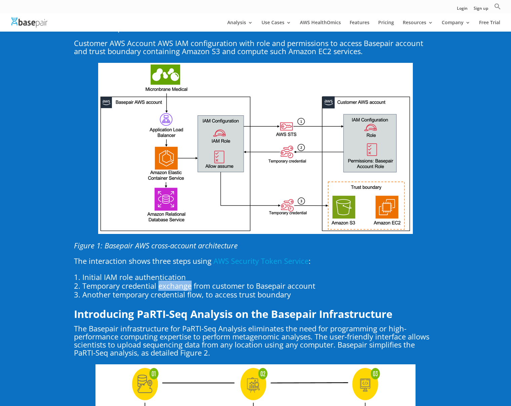
click at [161, 281] on li "Temporary credential exchange from customer to Basepair account" at bounding box center [255, 285] width 363 height 9
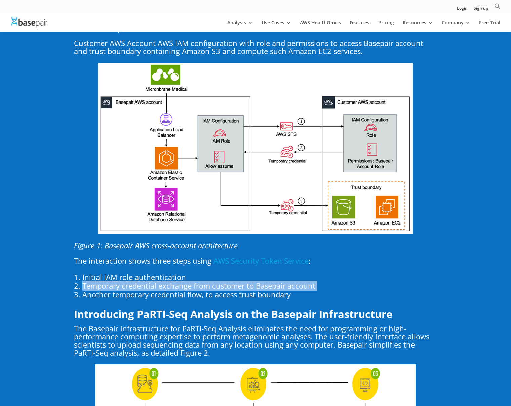
click at [161, 281] on li "Temporary credential exchange from customer to Basepair account" at bounding box center [255, 285] width 363 height 9
click at [162, 281] on li "Temporary credential exchange from customer to Basepair account" at bounding box center [255, 285] width 363 height 9
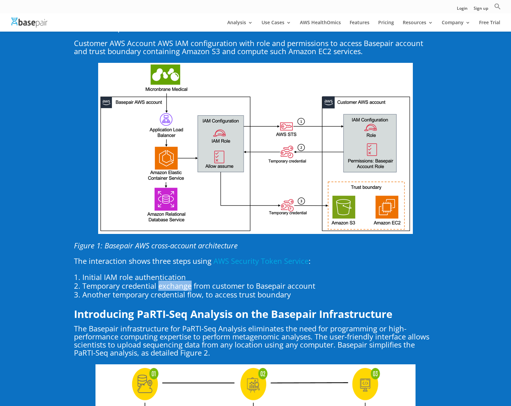
click at [162, 281] on li "Temporary credential exchange from customer to Basepair account" at bounding box center [255, 285] width 363 height 9
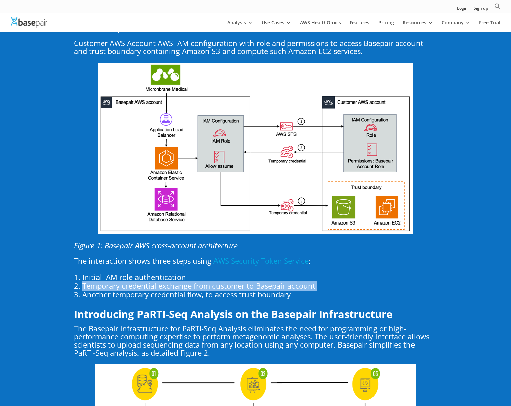
click at [162, 281] on li "Temporary credential exchange from customer to Basepair account" at bounding box center [255, 285] width 363 height 9
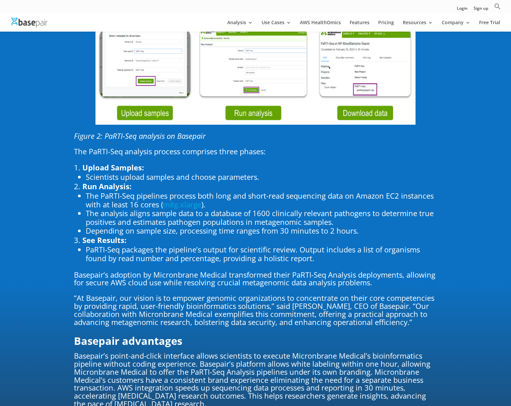
scroll to position [1461, 0]
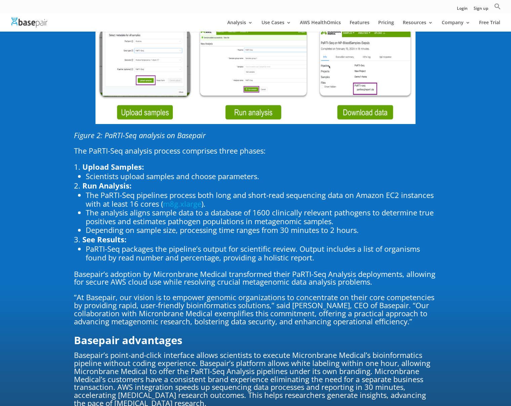
click at [257, 198] on li "The PaRTI-Seq pipelines process both long and short-read sequencing data on Ama…" at bounding box center [261, 199] width 351 height 17
click at [255, 191] on li "The PaRTI-Seq pipelines process both long and short-read sequencing data on Ama…" at bounding box center [261, 199] width 351 height 17
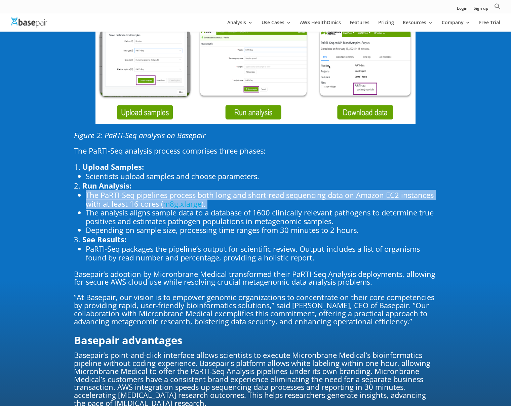
click at [255, 191] on li "The PaRTI-Seq pipelines process both long and short-read sequencing data on Ama…" at bounding box center [261, 199] width 351 height 17
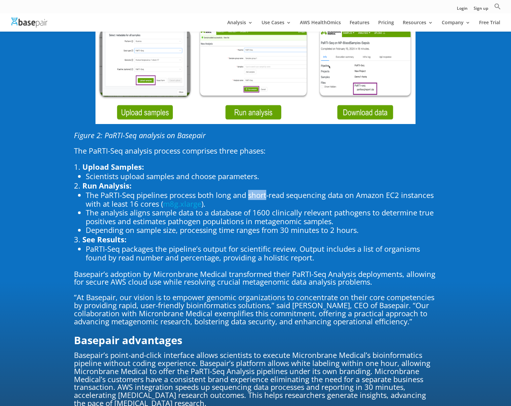
click at [255, 191] on li "The PaRTI-Seq pipelines process both long and short-read sequencing data on Ama…" at bounding box center [261, 199] width 351 height 17
